Goal: Register for event/course

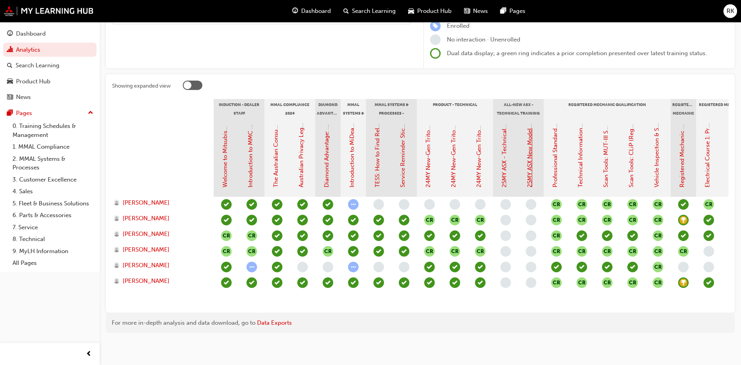
click at [530, 148] on link "25MY ASX New Model Introduction: Online Instructor Led Training" at bounding box center [529, 98] width 7 height 179
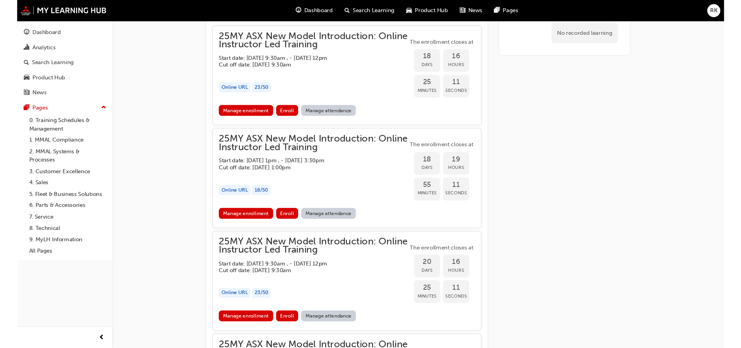
scroll to position [354, 0]
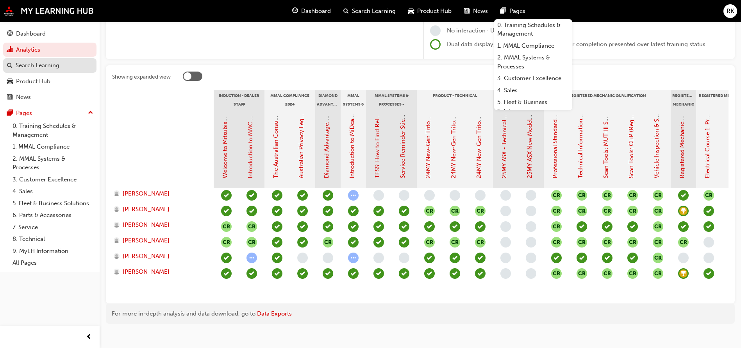
click at [29, 65] on div "Search Learning" at bounding box center [38, 65] width 44 height 9
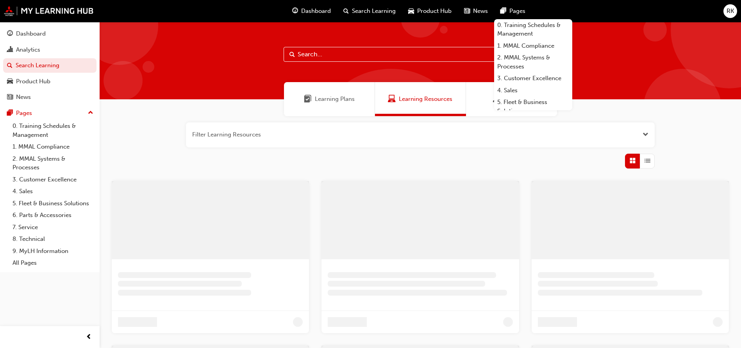
click at [315, 57] on input "text" at bounding box center [421, 54] width 274 height 15
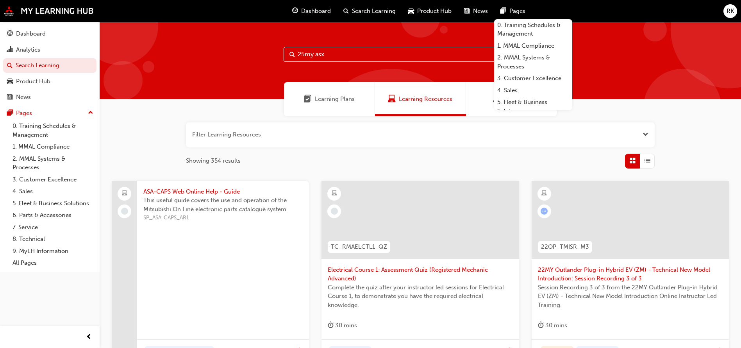
type input "25my asx"
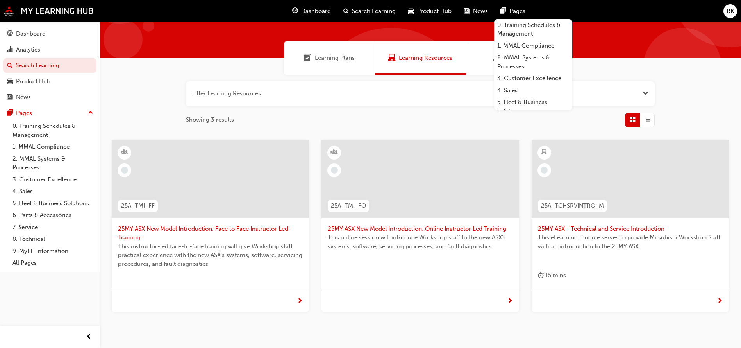
scroll to position [59, 0]
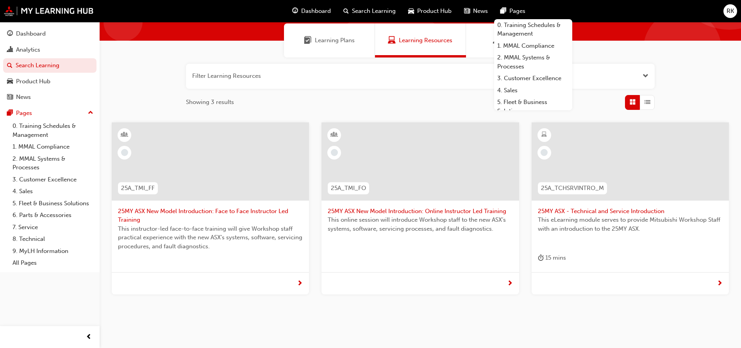
click at [222, 211] on span "25MY ASX New Model Introduction: Face to Face Instructor Led Training" at bounding box center [210, 216] width 185 height 18
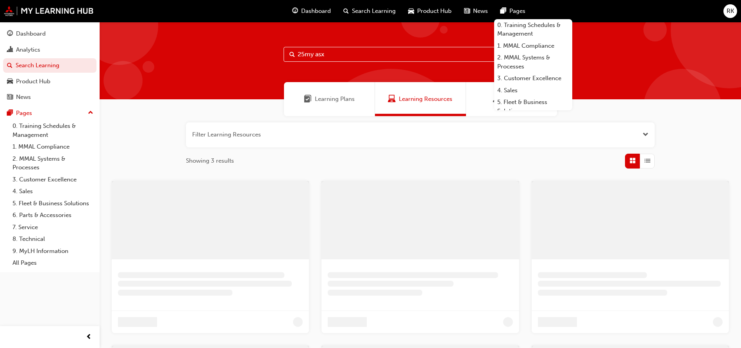
scroll to position [59, 0]
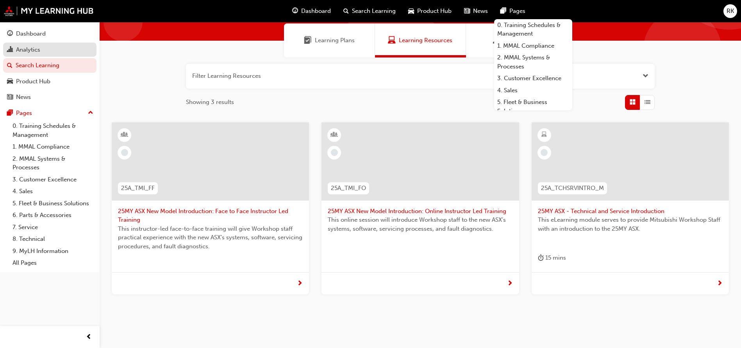
click at [30, 47] on div "Analytics" at bounding box center [28, 49] width 24 height 9
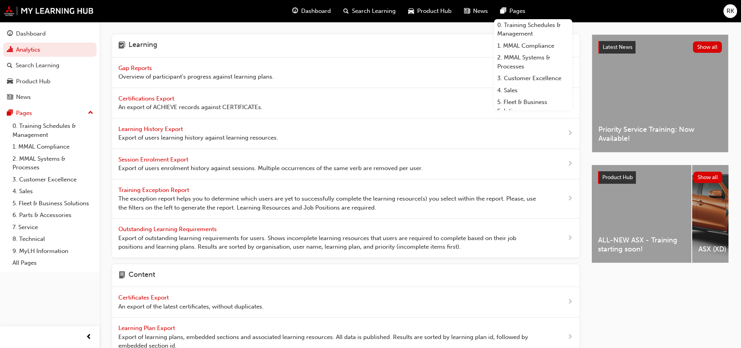
click at [147, 67] on span "Gap Reports" at bounding box center [135, 67] width 35 height 7
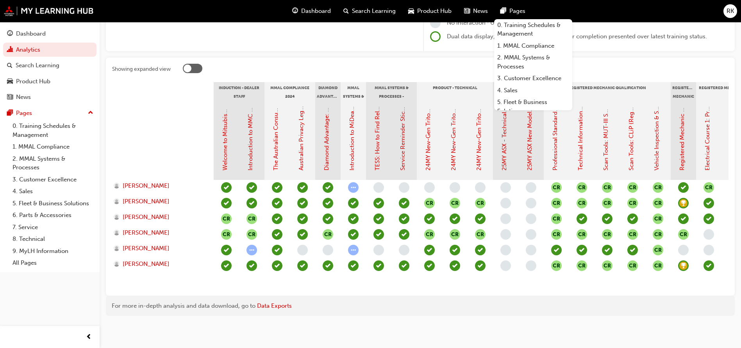
scroll to position [132, 0]
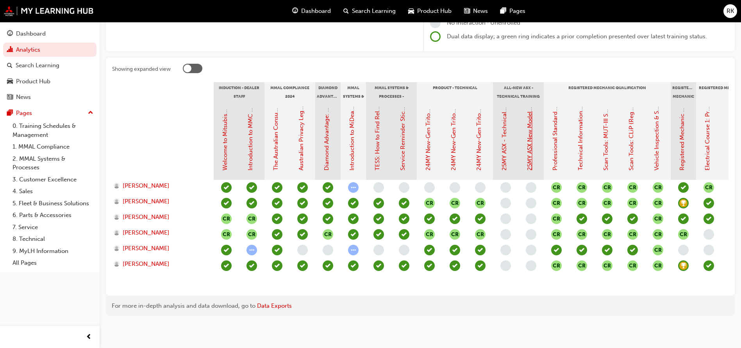
click at [531, 139] on link "25MY ASX New Model Introduction: Online Instructor Led Training" at bounding box center [529, 81] width 7 height 179
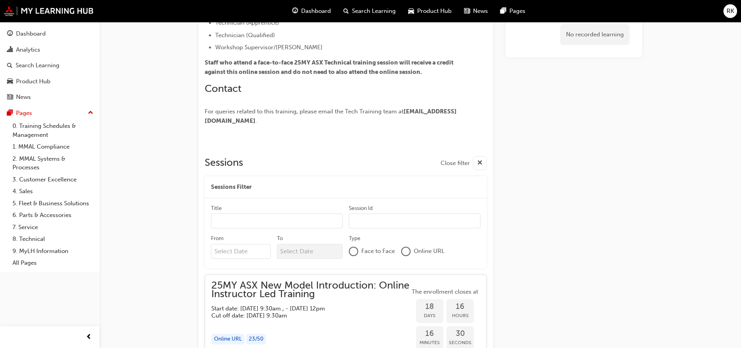
scroll to position [440, 0]
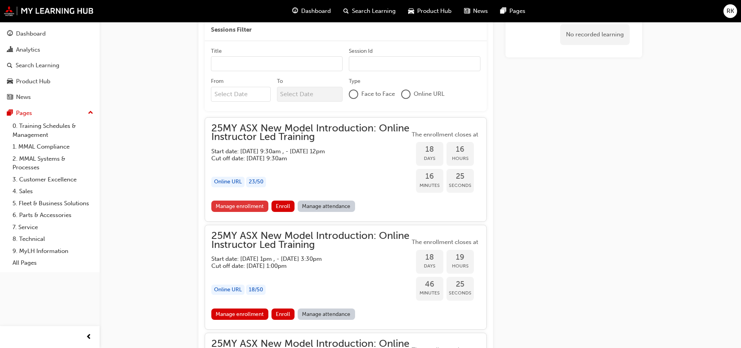
click at [244, 205] on link "Manage enrollment" at bounding box center [239, 205] width 57 height 11
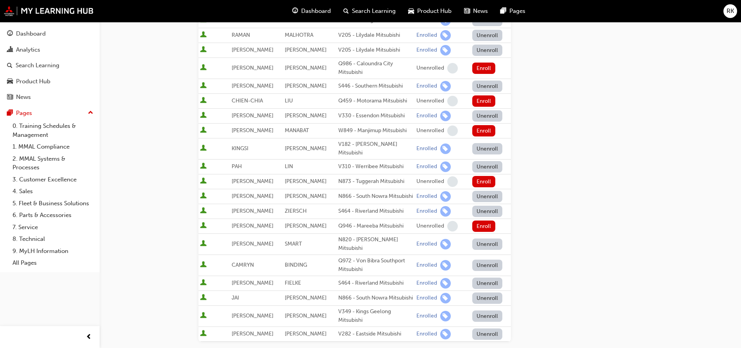
scroll to position [484, 0]
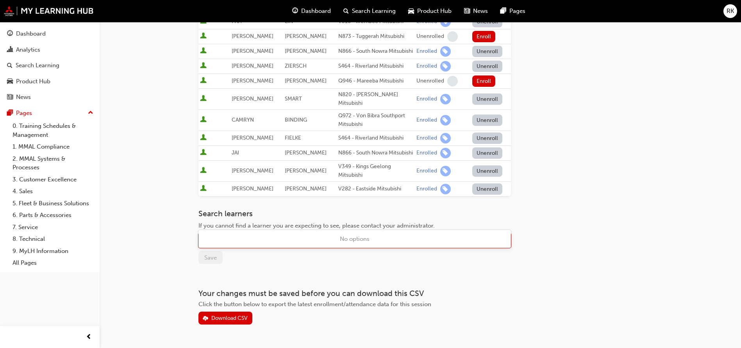
click at [233, 234] on div "Name" at bounding box center [349, 241] width 300 height 14
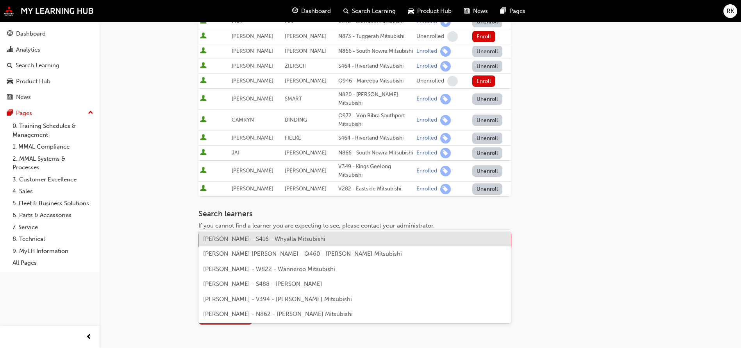
type input "[PERSON_NAME]"
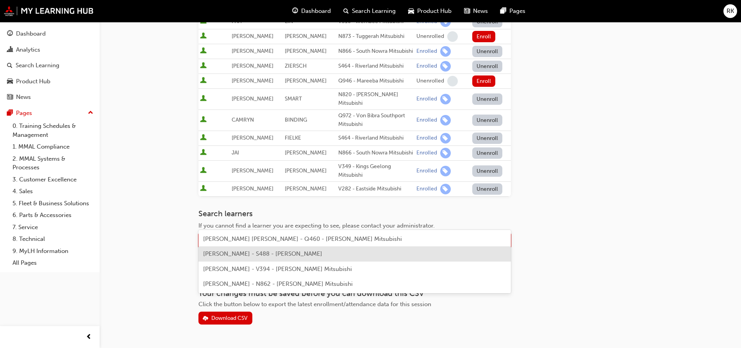
click at [243, 255] on span "[PERSON_NAME] - S488 - [PERSON_NAME]" at bounding box center [262, 253] width 119 height 7
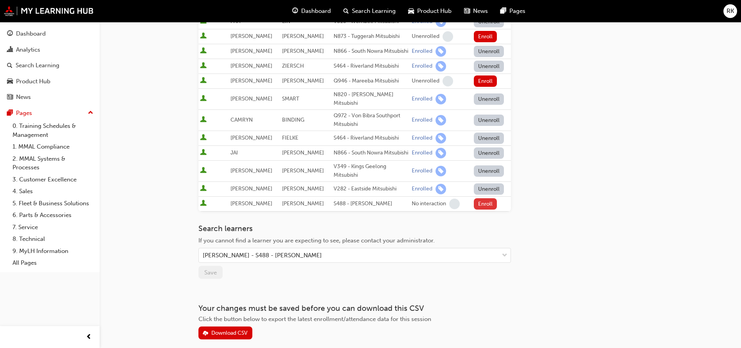
click at [487, 198] on button "Enroll" at bounding box center [485, 203] width 23 height 11
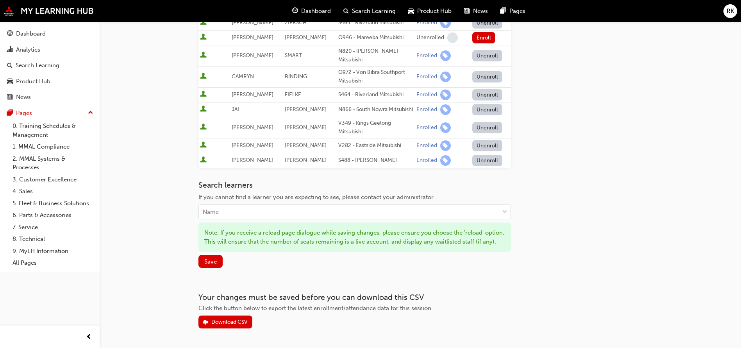
scroll to position [528, 0]
click at [233, 205] on div "Name" at bounding box center [349, 212] width 300 height 14
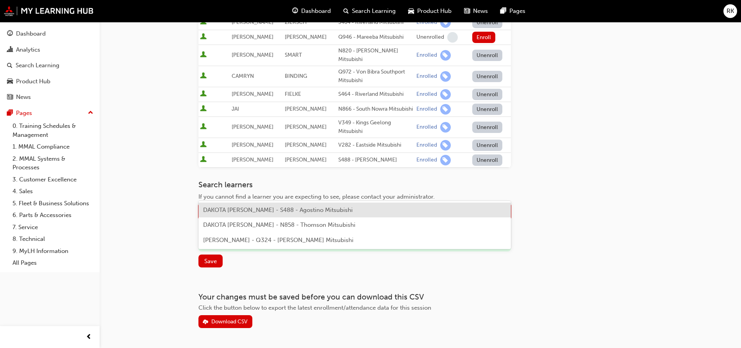
type input "dak"
click at [241, 207] on span "DAKOTA [PERSON_NAME] - S488 - Agostino Mitsubishi" at bounding box center [278, 209] width 150 height 7
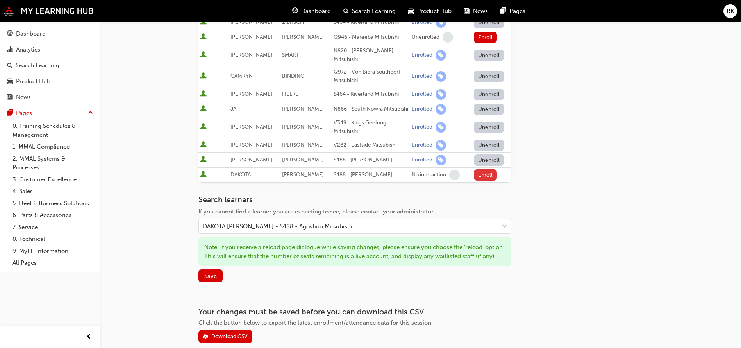
click at [483, 169] on button "Enroll" at bounding box center [485, 174] width 23 height 11
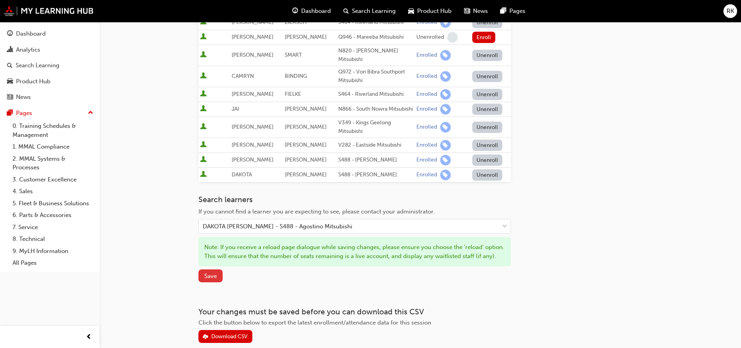
click at [210, 272] on span "Save" at bounding box center [210, 275] width 13 height 7
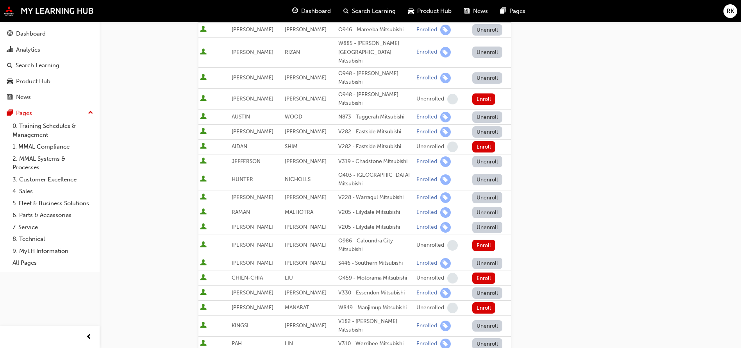
scroll to position [0, 0]
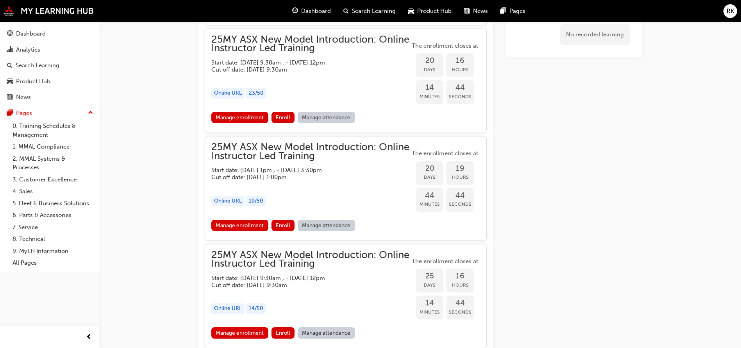
scroll to position [850, 0]
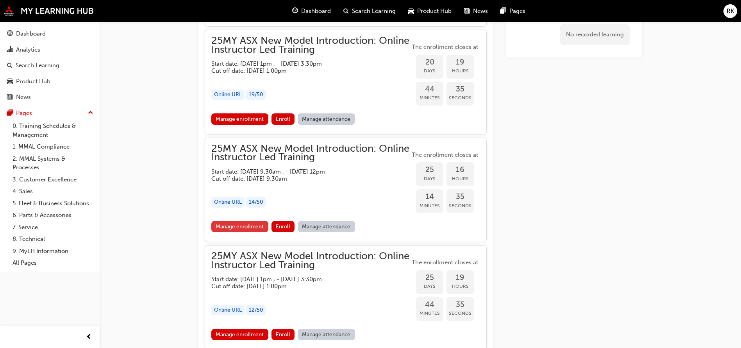
click at [247, 225] on link "Manage enrollment" at bounding box center [239, 226] width 57 height 11
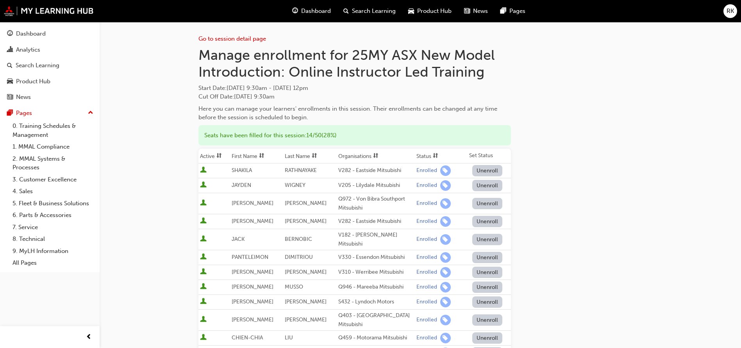
scroll to position [234, 0]
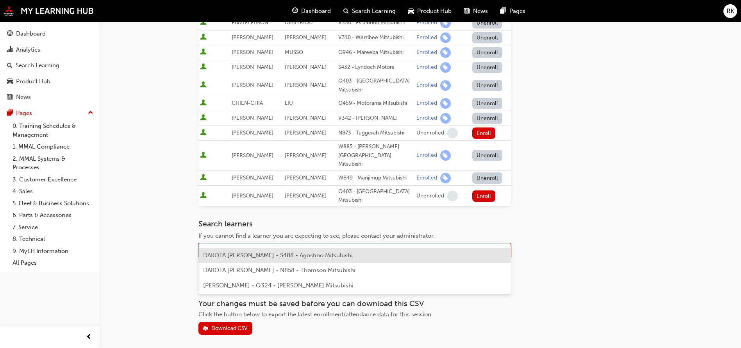
click at [232, 244] on div "Name" at bounding box center [349, 251] width 300 height 14
type input "manpre"
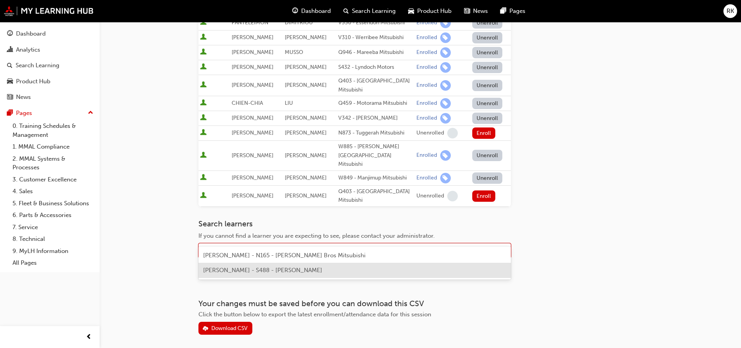
click at [302, 271] on span "[PERSON_NAME] - S488 - [PERSON_NAME]" at bounding box center [262, 270] width 119 height 7
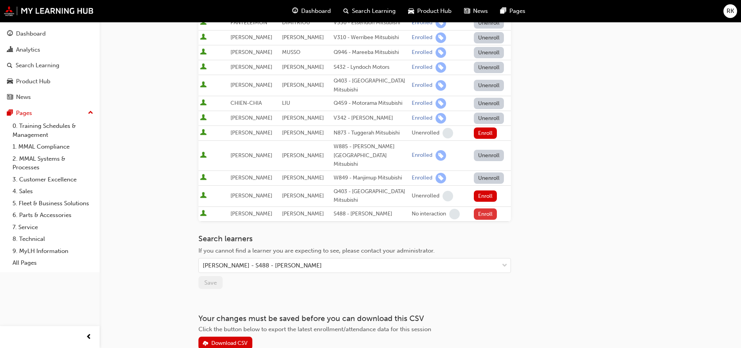
click at [485, 208] on button "Enroll" at bounding box center [485, 213] width 23 height 11
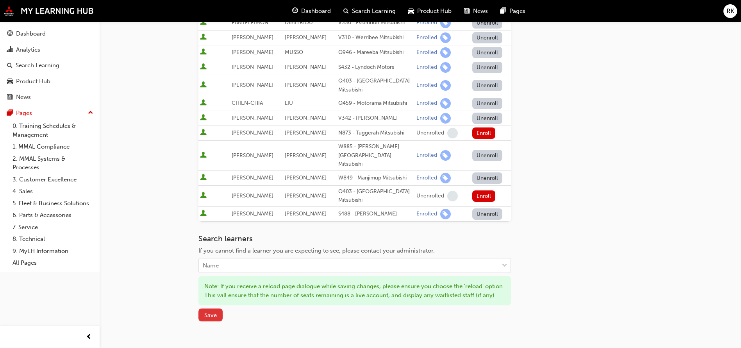
click at [211, 311] on span "Save" at bounding box center [210, 314] width 13 height 7
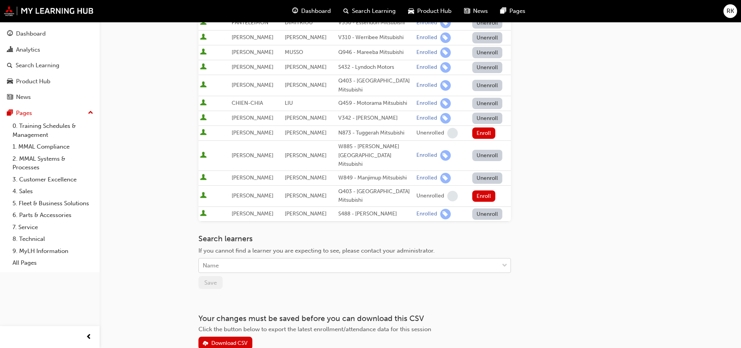
scroll to position [0, 0]
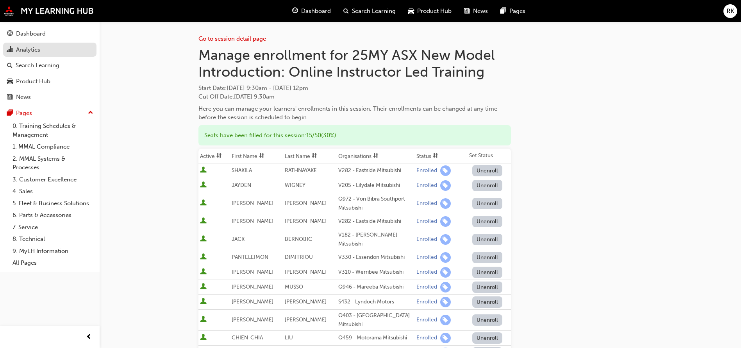
click at [30, 49] on div "Analytics" at bounding box center [28, 49] width 24 height 9
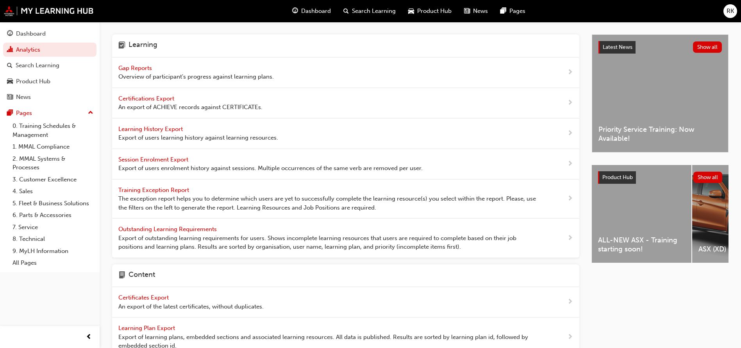
click at [152, 47] on h4 "Learning" at bounding box center [143, 46] width 29 height 10
click at [142, 66] on span "Gap Reports" at bounding box center [135, 67] width 35 height 7
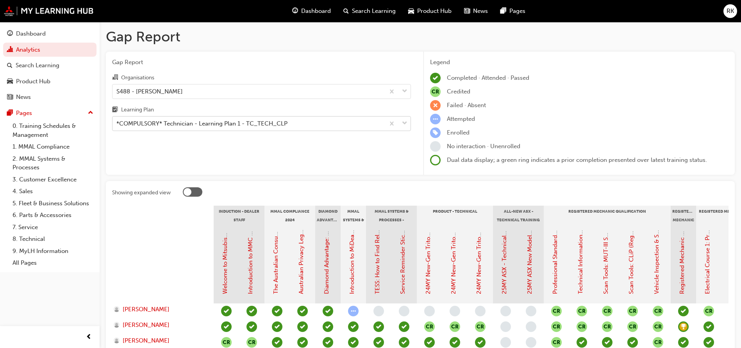
click at [405, 126] on span "down-icon" at bounding box center [404, 123] width 5 height 10
click at [117, 126] on input "Learning Plan *COMPULSORY* Technician - Learning Plan 1 - TC_TECH_CLP" at bounding box center [116, 123] width 1 height 7
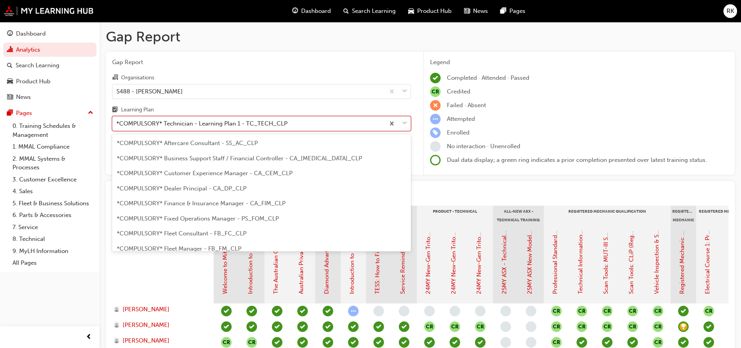
scroll to position [221, 0]
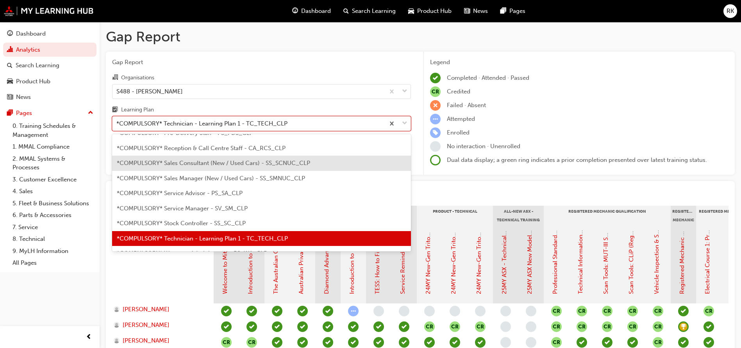
click at [197, 168] on div "*COMPULSORY* Sales Consultant (New / Used Cars) - SS_SCNUC_CLP" at bounding box center [261, 163] width 299 height 15
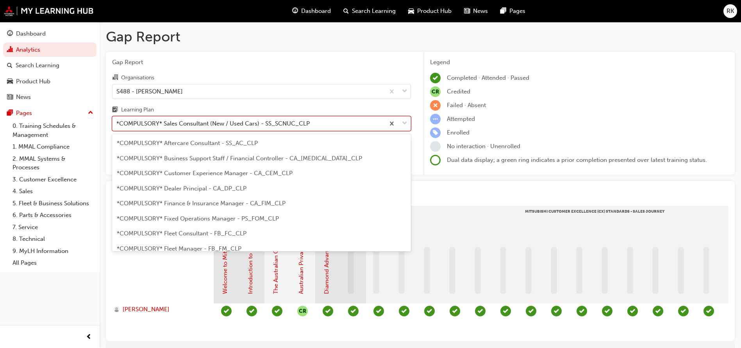
click at [410, 123] on div at bounding box center [398, 123] width 26 height 14
click at [117, 123] on input "Learning Plan option *COMPULSORY* Sales Consultant (New / Used Cars) - SS_SCNUC…" at bounding box center [116, 123] width 1 height 7
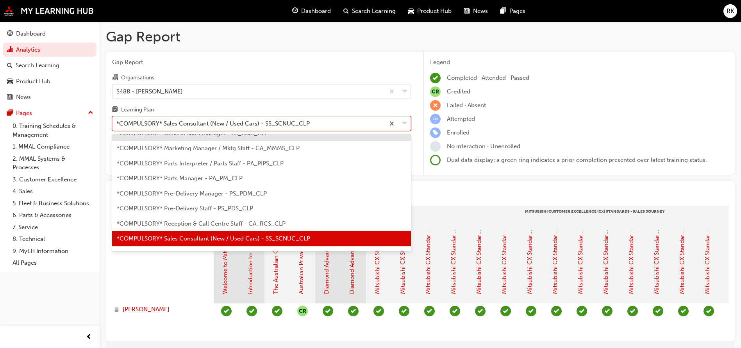
click at [404, 122] on span "down-icon" at bounding box center [404, 123] width 5 height 10
click at [117, 122] on input "Learning Plan option *COMPULSORY* Sales Consultant (New / Used Cars) - SS_SCNUC…" at bounding box center [116, 123] width 1 height 7
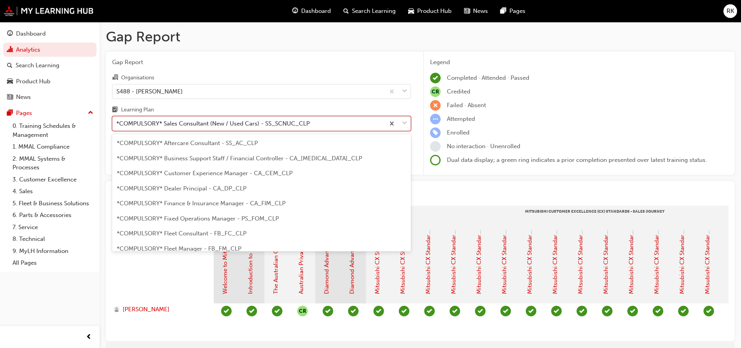
click at [404, 122] on span "down-icon" at bounding box center [404, 123] width 5 height 10
click at [117, 122] on input "Learning Plan option *COMPULSORY* Sales Consultant (New / Used Cars) - SS_SCNUC…" at bounding box center [116, 123] width 1 height 7
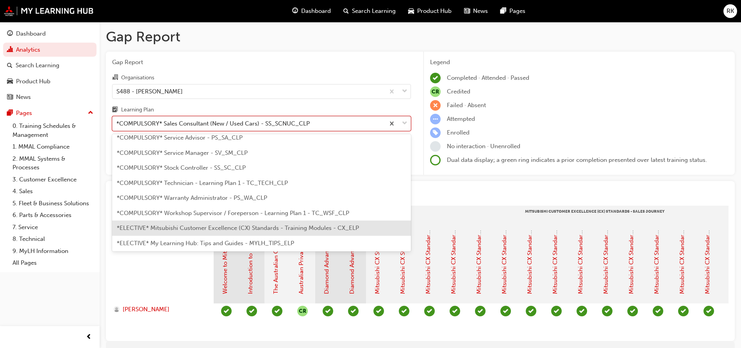
scroll to position [263, 0]
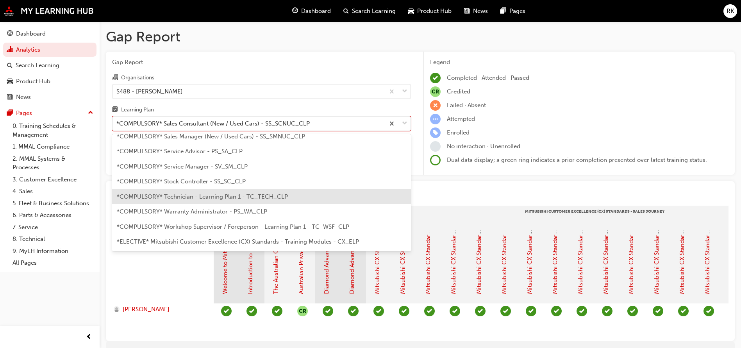
click at [195, 196] on span "*COMPULSORY* Technician - Learning Plan 1 - TC_TECH_CLP" at bounding box center [202, 196] width 171 height 7
